Goal: Navigation & Orientation: Find specific page/section

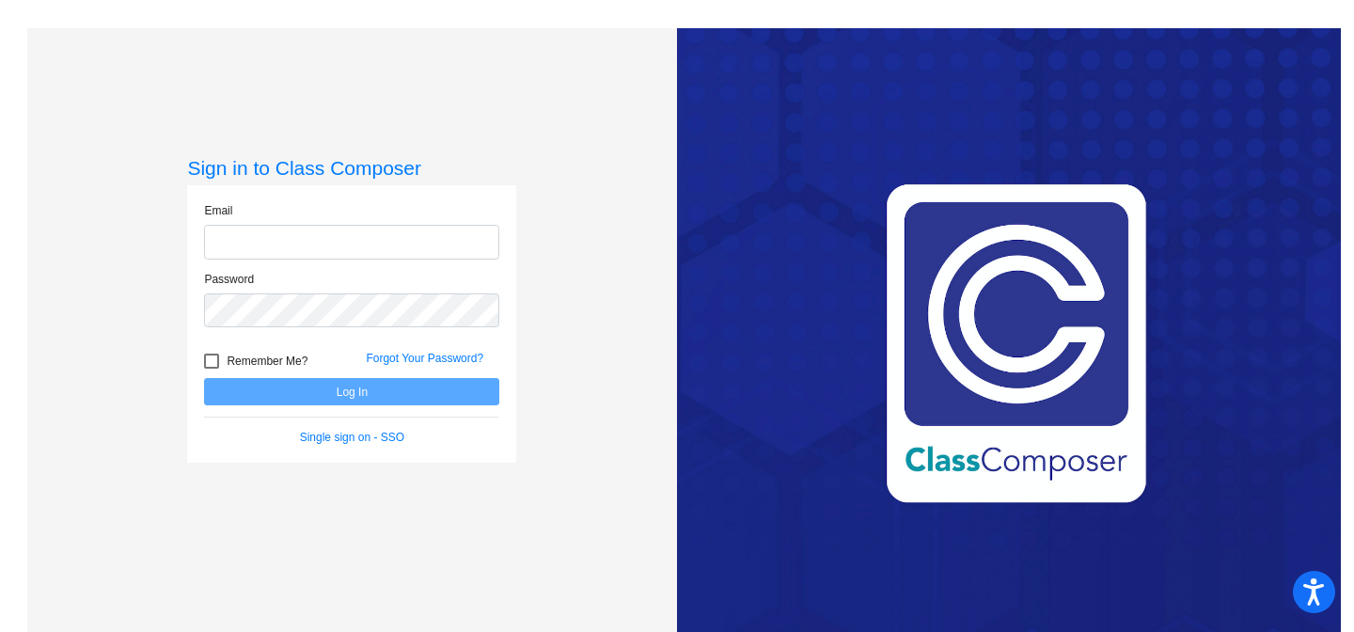
type input "[EMAIL_ADDRESS][DOMAIN_NAME]"
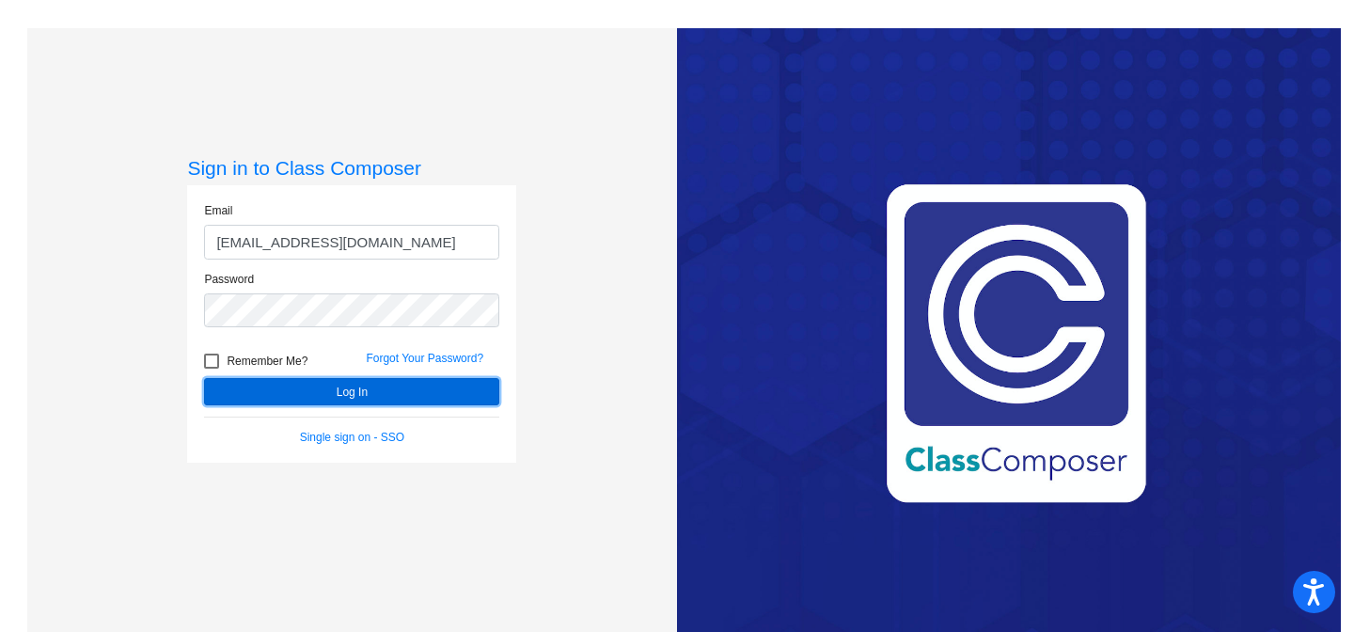
click at [346, 389] on button "Log In" at bounding box center [351, 391] width 295 height 27
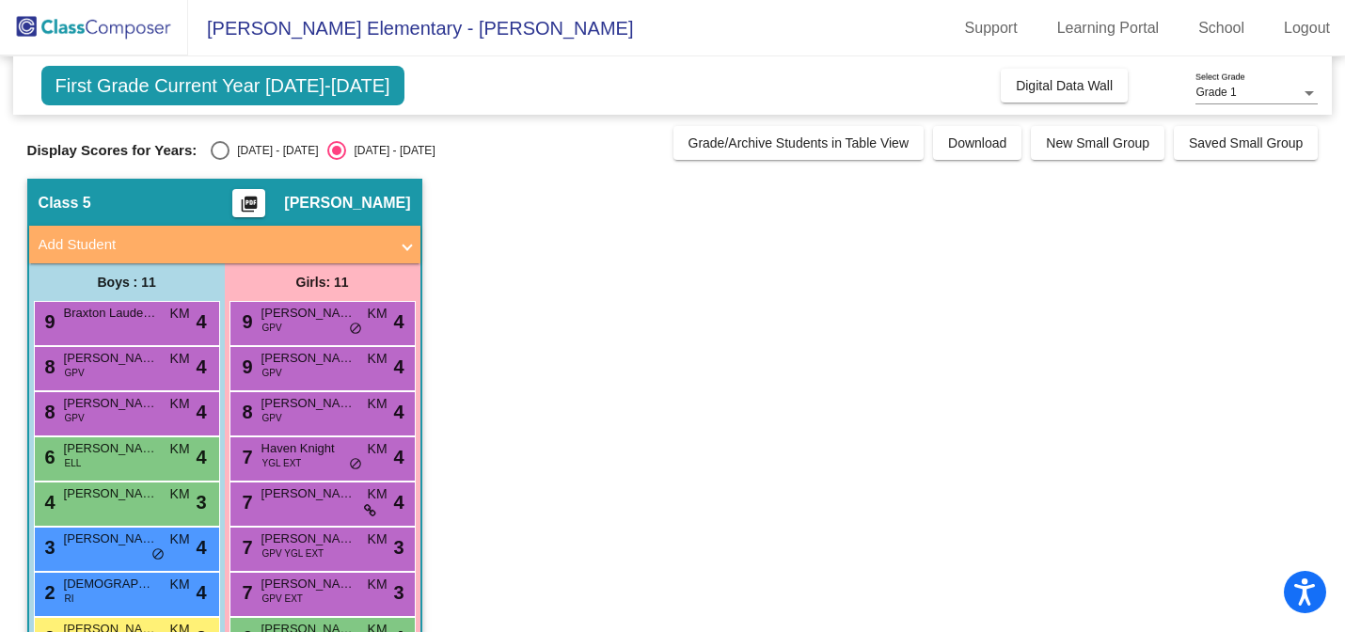
click at [1260, 92] on div "Grade 1" at bounding box center [1247, 93] width 105 height 13
click at [1260, 92] on span "Grade 1" at bounding box center [1256, 93] width 122 height 34
click at [1229, 31] on link "School" at bounding box center [1221, 28] width 76 height 30
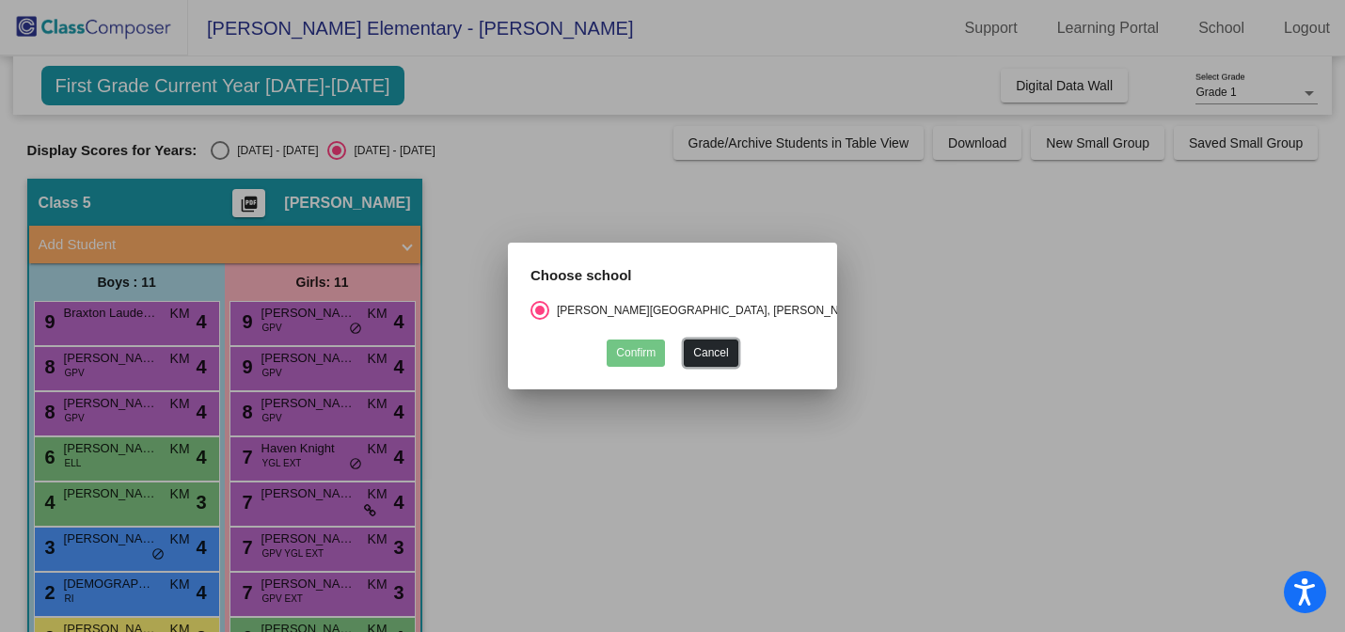
click at [722, 359] on button "Cancel" at bounding box center [711, 353] width 54 height 27
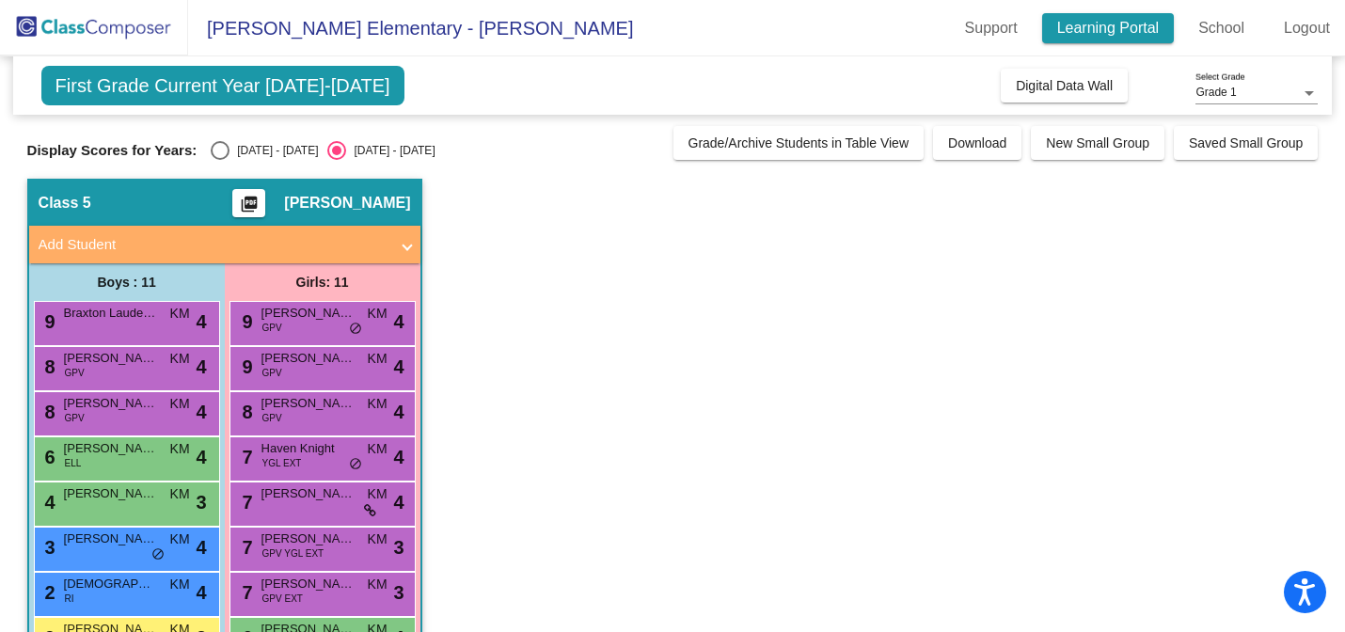
click at [1132, 26] on link "Learning Portal" at bounding box center [1108, 28] width 133 height 30
